Goal: Task Accomplishment & Management: Manage account settings

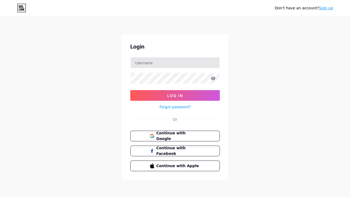
click at [145, 63] on input "text" at bounding box center [175, 62] width 89 height 11
type input "✨ Apasionada por el baile, la música y la energía positiva. Siempre sonriendo y…"
click at [159, 66] on input "✨ Apasionada por el baile, la música y la energía positiva. Siempre sonriendo y…" at bounding box center [175, 62] width 89 height 11
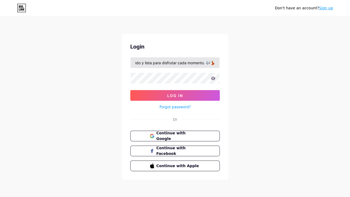
click at [159, 66] on input "✨ Apasionada por el baile, la música y la energía positiva. Siempre sonriendo y…" at bounding box center [175, 62] width 89 height 11
click at [159, 65] on input "✨ Apasionada por el baile, la música y la energía positiva. Siempre sonriendo y…" at bounding box center [175, 62] width 89 height 11
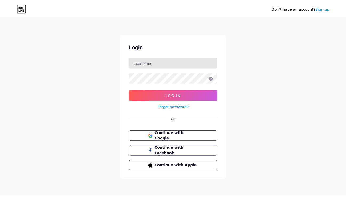
scroll to position [0, 0]
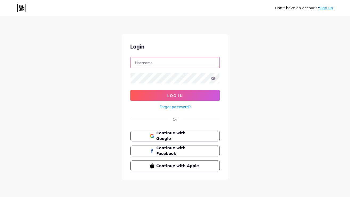
paste input "[EMAIL_ADDRESS][DOMAIN_NAME]"
type input "[EMAIL_ADDRESS][DOMAIN_NAME]"
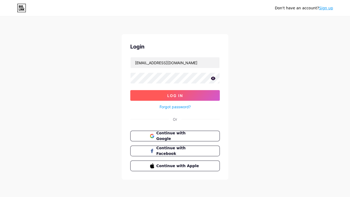
click at [166, 99] on button "Log In" at bounding box center [175, 95] width 90 height 11
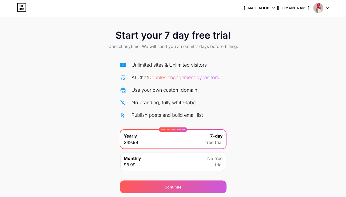
click at [321, 11] on img at bounding box center [318, 8] width 10 height 10
click at [270, 65] on div "Start your 7 day free trial Cancel anytime. We will send you an email 2 days be…" at bounding box center [173, 109] width 346 height 169
click at [198, 163] on div "Monthly $8.99 No free trial" at bounding box center [173, 161] width 106 height 19
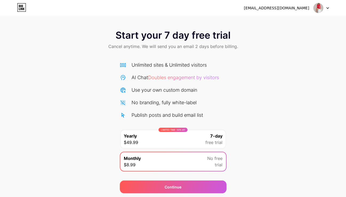
click at [311, 11] on div "[EMAIL_ADDRESS][DOMAIN_NAME]" at bounding box center [286, 8] width 85 height 10
click at [322, 7] on img at bounding box center [318, 8] width 10 height 10
click at [302, 25] on li "Logout" at bounding box center [295, 22] width 66 height 14
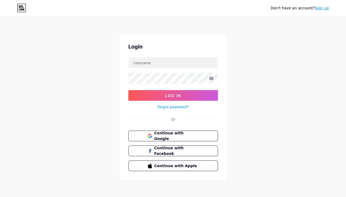
type input "[EMAIL_ADDRESS][DOMAIN_NAME]"
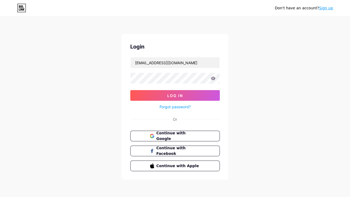
click at [286, 23] on div "Don't have an account? Sign up Login [EMAIL_ADDRESS][DOMAIN_NAME] Log In Forgot…" at bounding box center [175, 98] width 350 height 197
drag, startPoint x: 196, startPoint y: 63, endPoint x: 102, endPoint y: 53, distance: 94.1
click at [131, 57] on input "[EMAIL_ADDRESS][DOMAIN_NAME]" at bounding box center [175, 62] width 89 height 11
click at [172, 65] on input "[EMAIL_ADDRESS][DOMAIN_NAME]" at bounding box center [175, 62] width 89 height 11
click at [172, 64] on input "[EMAIL_ADDRESS][DOMAIN_NAME]" at bounding box center [175, 62] width 89 height 11
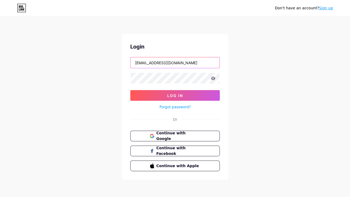
click at [172, 64] on input "[EMAIL_ADDRESS][DOMAIN_NAME]" at bounding box center [175, 62] width 89 height 11
